Goal: Navigation & Orientation: Find specific page/section

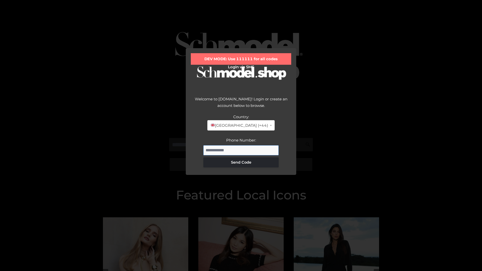
click at [241, 150] on input "Phone Number:" at bounding box center [240, 150] width 75 height 10
type input "**********"
click at [241, 162] on button "Send Code" at bounding box center [240, 162] width 75 height 10
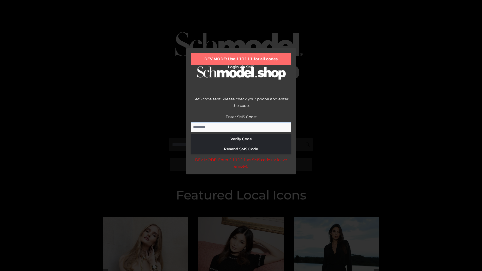
click at [241, 127] on input "Enter SMS Code:" at bounding box center [241, 127] width 100 height 10
type input "******"
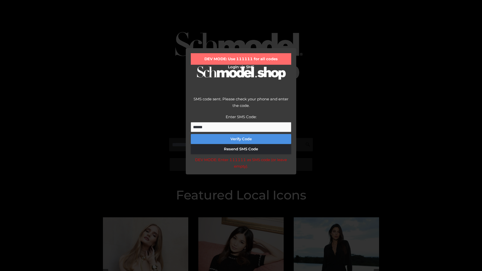
click at [241, 139] on button "Verify Code" at bounding box center [241, 139] width 100 height 10
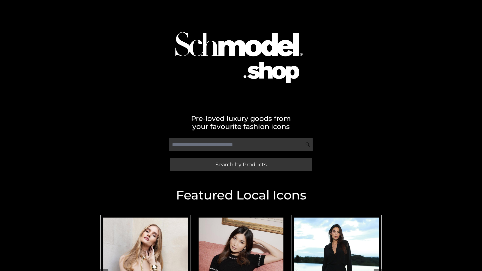
click at [241, 164] on span "Search by Products" at bounding box center [240, 164] width 51 height 5
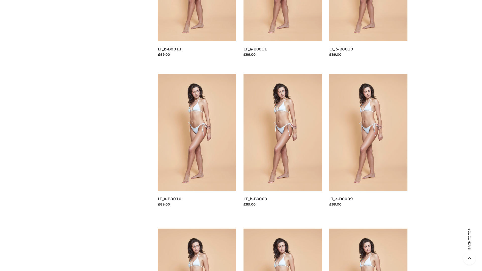
scroll to position [1322, 0]
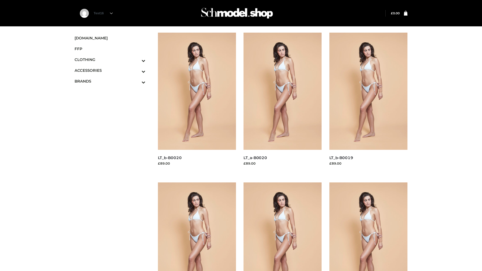
scroll to position [408, 0]
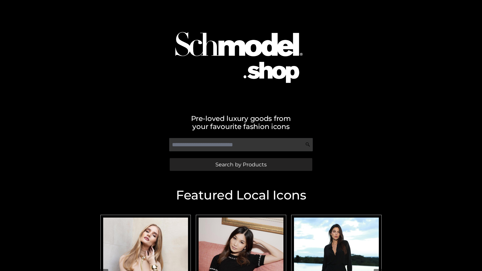
click at [241, 164] on span "Search by Products" at bounding box center [240, 164] width 51 height 5
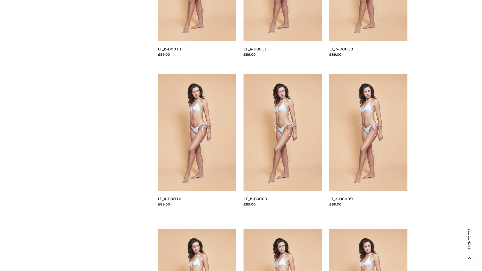
scroll to position [1322, 0]
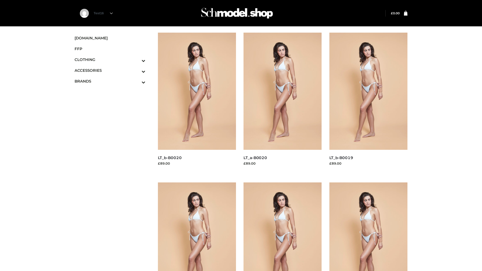
scroll to position [408, 0]
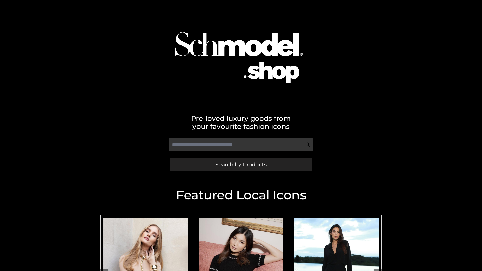
click at [241, 164] on span "Search by Products" at bounding box center [240, 164] width 51 height 5
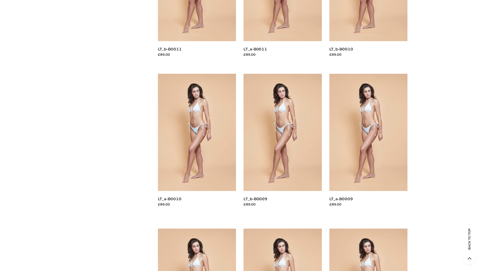
scroll to position [1322, 0]
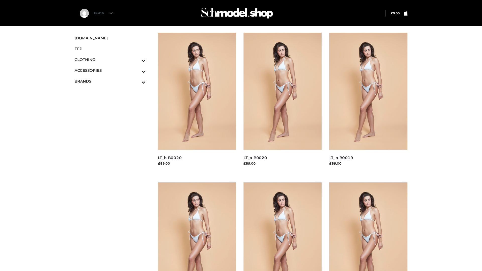
scroll to position [408, 0]
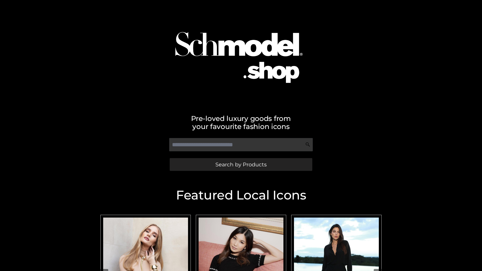
click at [241, 164] on span "Search by Products" at bounding box center [240, 164] width 51 height 5
